Goal: Transaction & Acquisition: Book appointment/travel/reservation

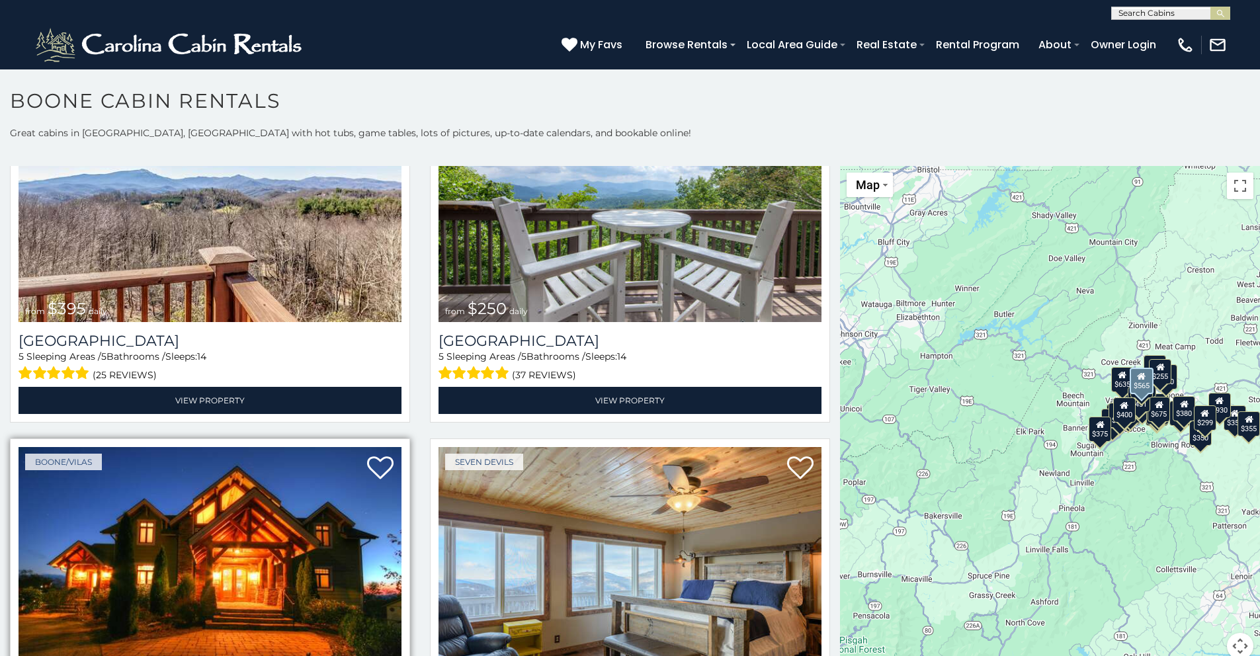
scroll to position [2965, 0]
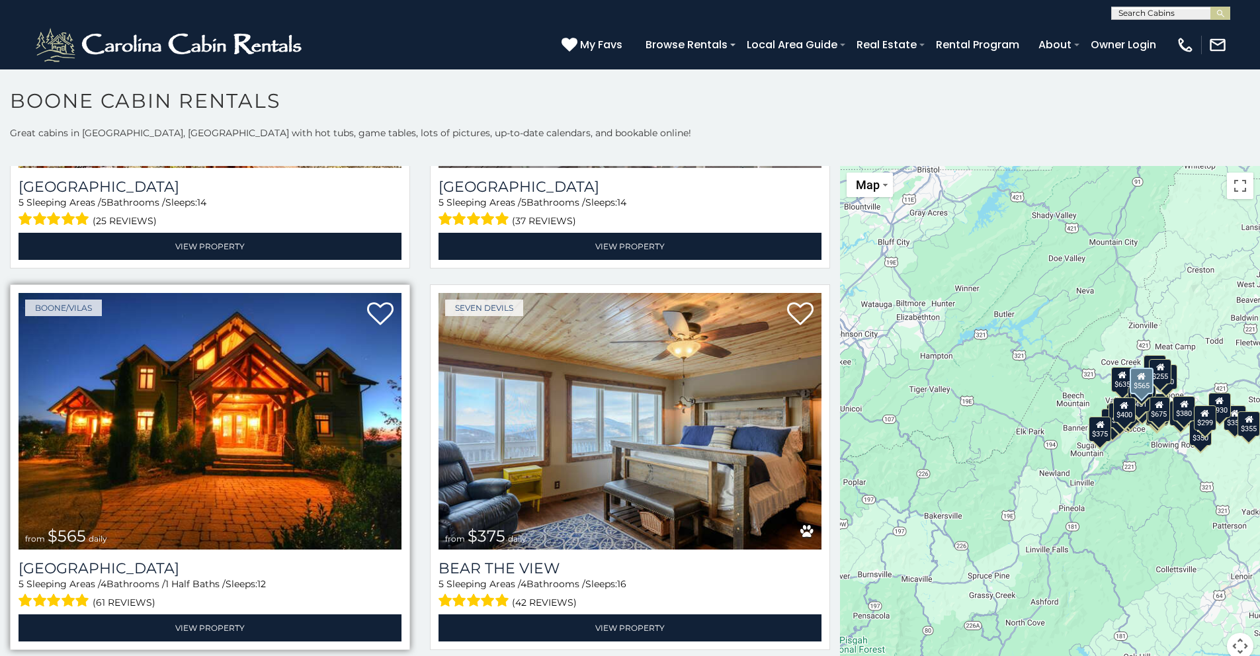
click at [246, 411] on img at bounding box center [210, 421] width 383 height 257
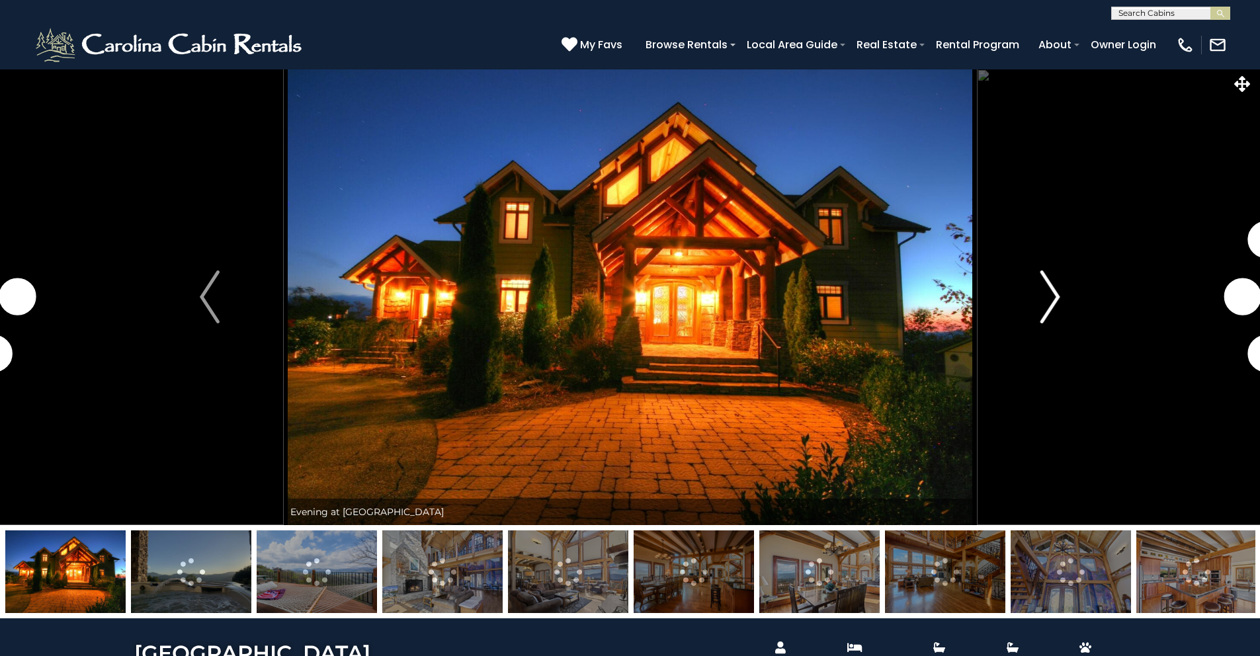
click at [1056, 299] on img "Next" at bounding box center [1051, 297] width 20 height 53
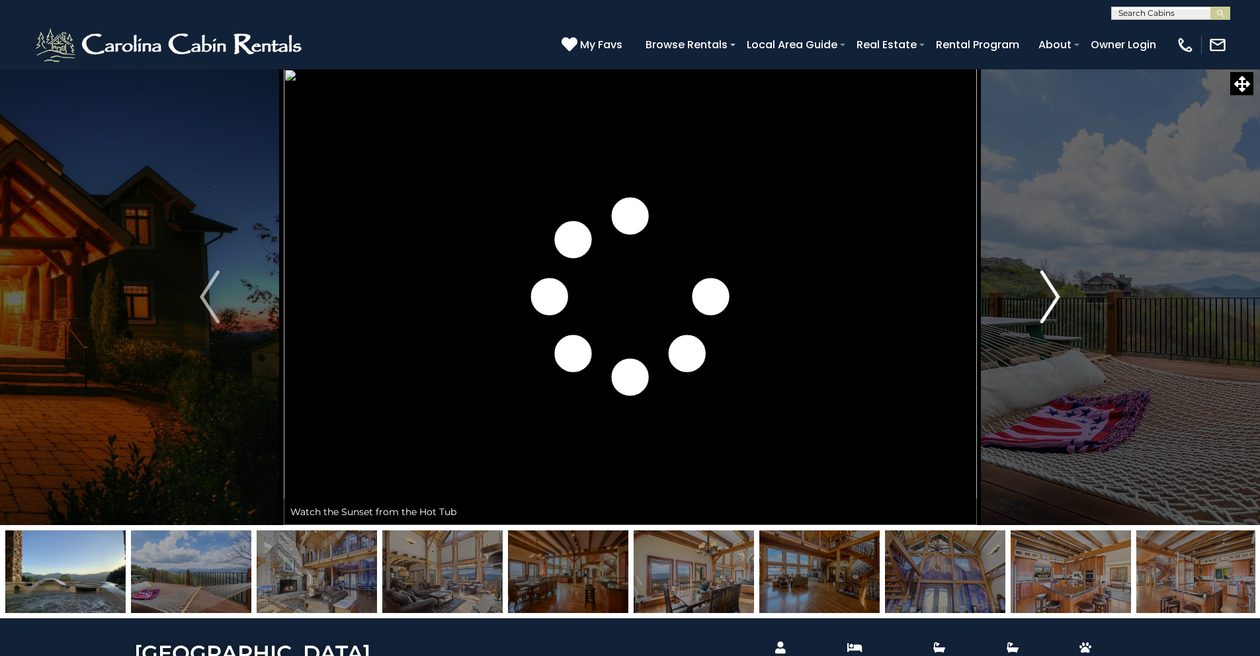
click at [1056, 294] on img "Next" at bounding box center [1051, 297] width 20 height 53
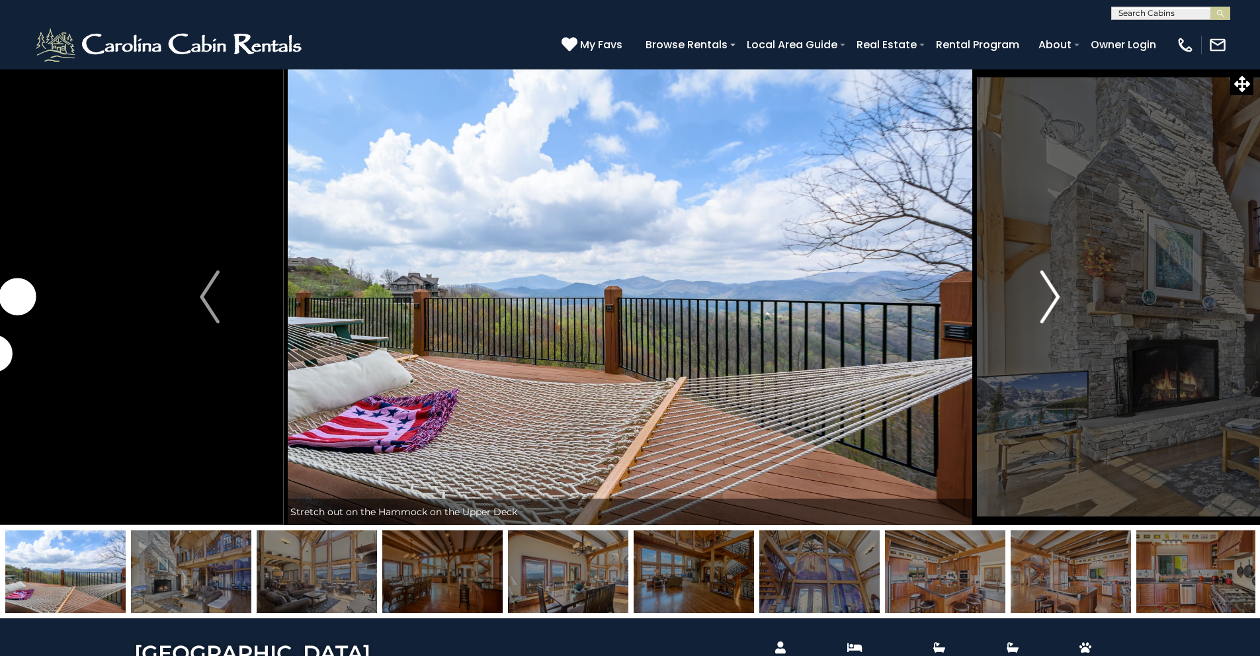
click at [1056, 294] on img "Next" at bounding box center [1051, 297] width 20 height 53
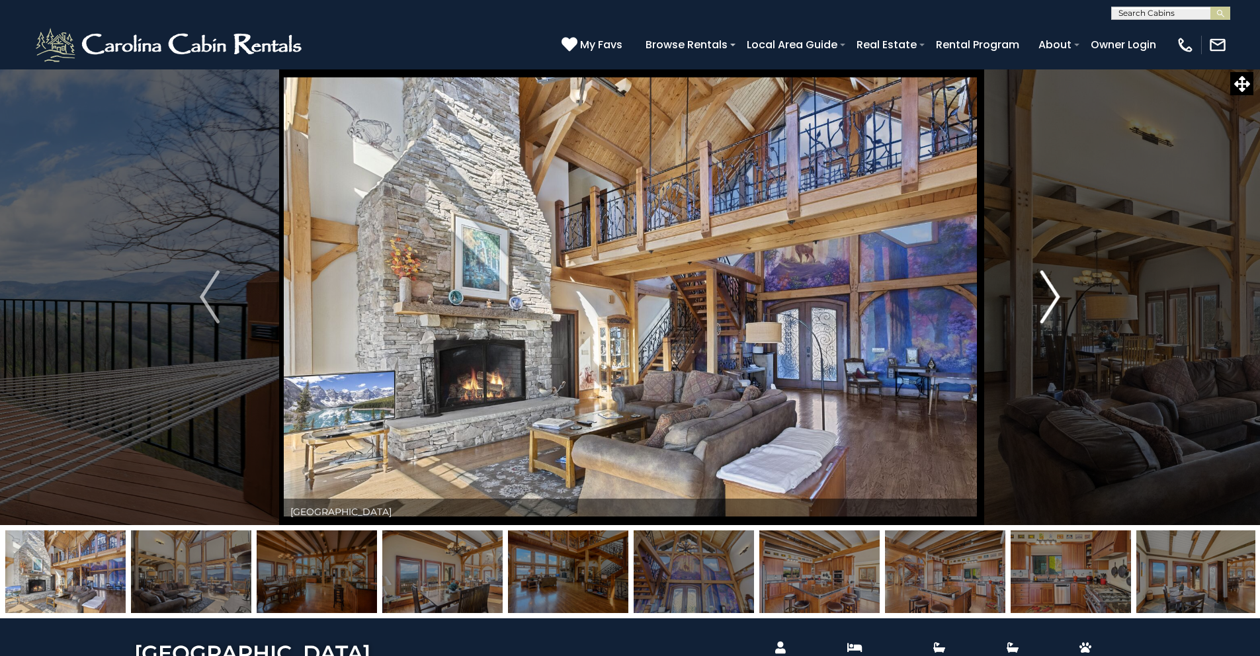
click at [1056, 294] on img "Next" at bounding box center [1051, 297] width 20 height 53
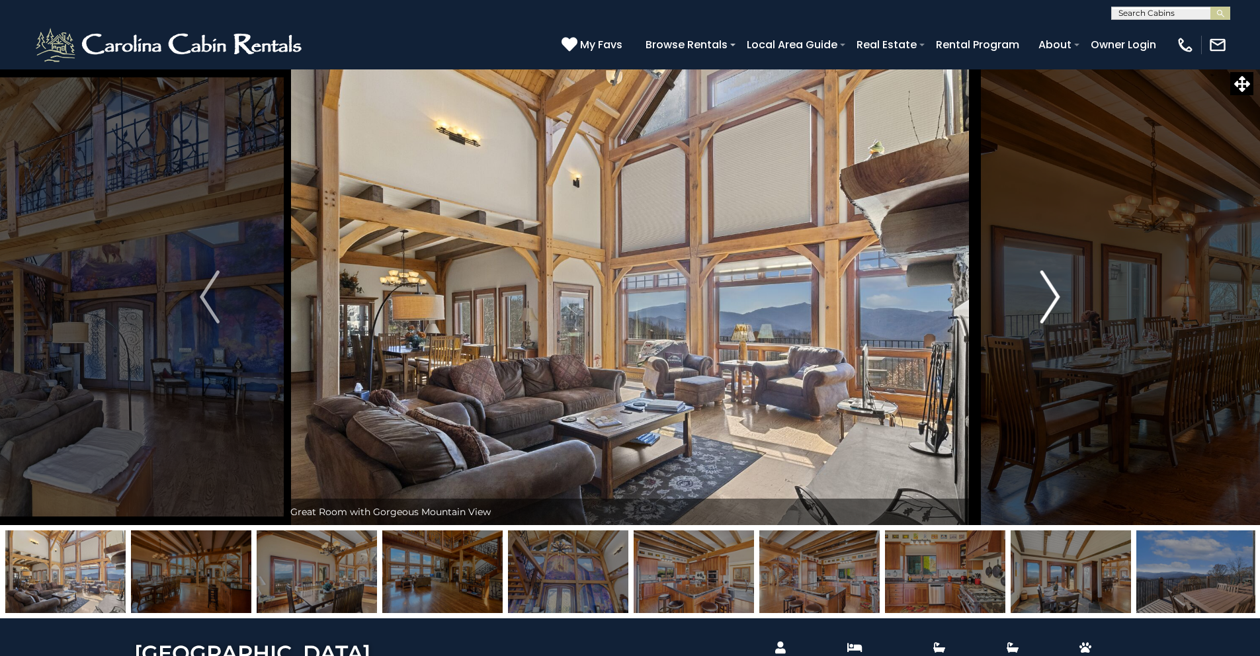
click at [1055, 294] on img "Next" at bounding box center [1051, 297] width 20 height 53
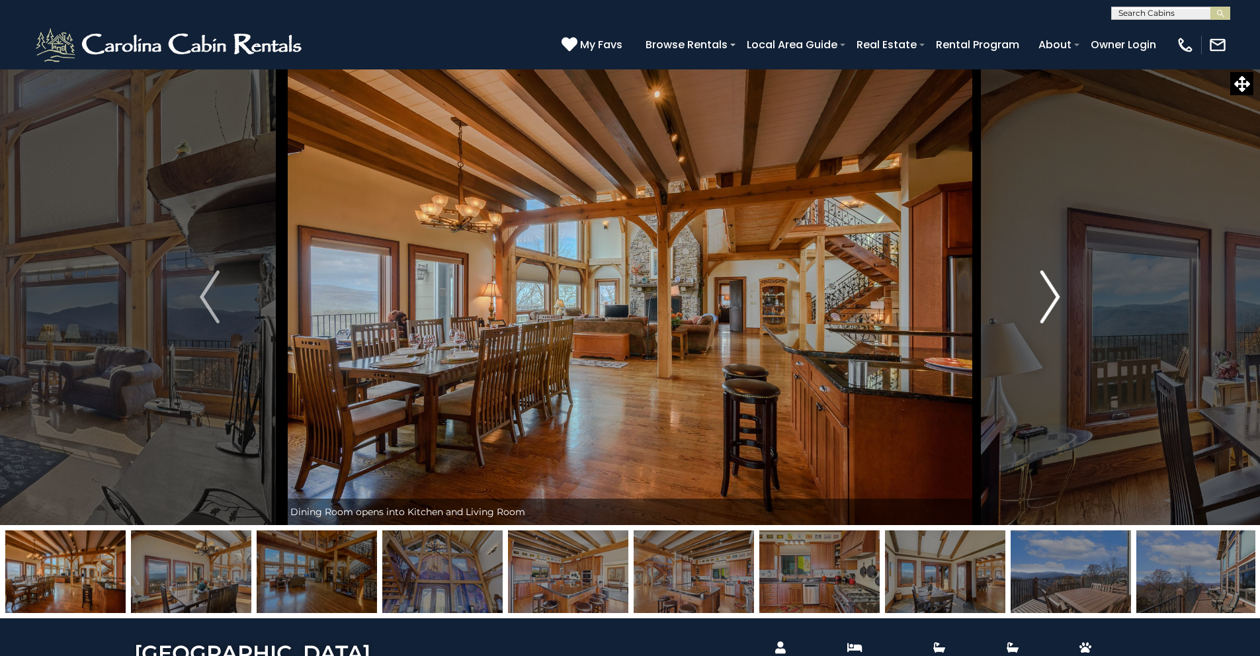
click at [1055, 294] on img "Next" at bounding box center [1051, 297] width 20 height 53
